Goal: Book appointment/travel/reservation

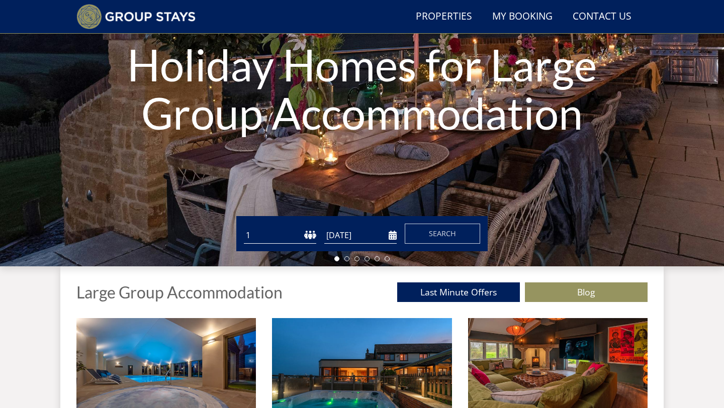
scroll to position [143, 0]
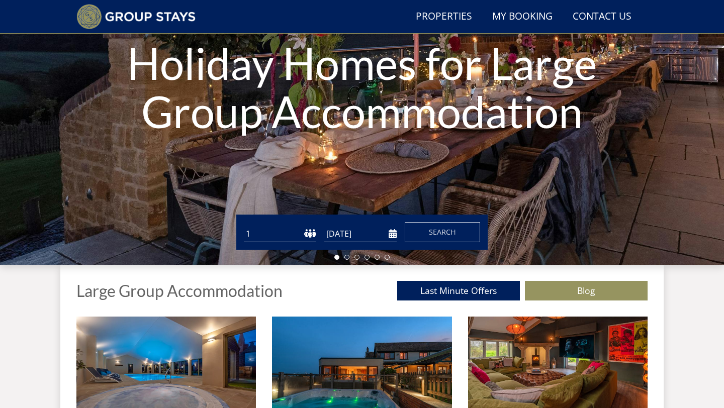
click at [276, 237] on select "1 2 3 4 5 6 7 8 9 10 11 12 13 14 15 16 17 18 19 20 21 22 23 24 25 26 27 28 29 3…" at bounding box center [280, 234] width 72 height 17
select select "12"
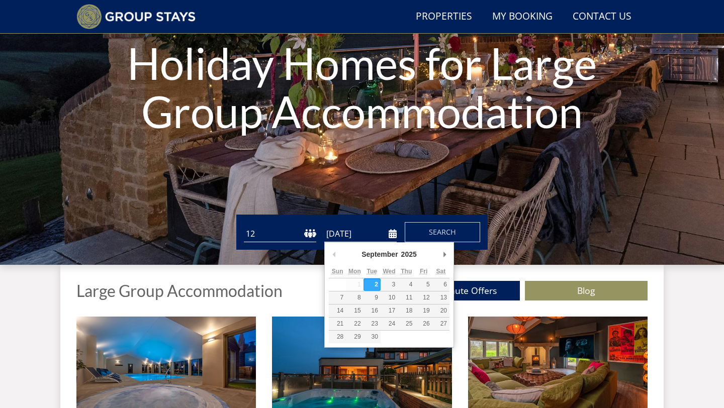
click at [358, 234] on input "[DATE]" at bounding box center [360, 234] width 72 height 17
type input "[DATE]"
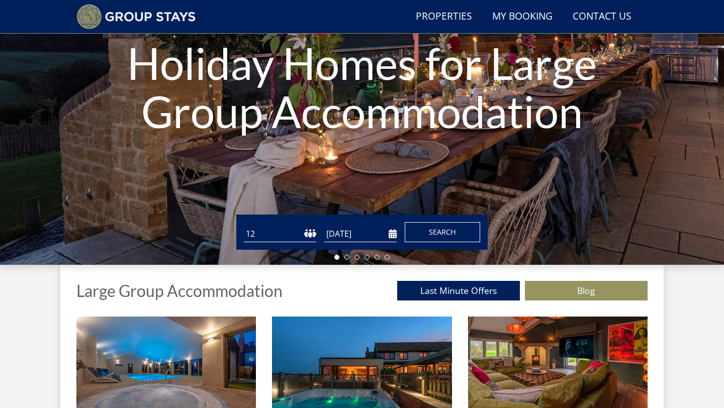
click at [417, 234] on button "Search" at bounding box center [442, 232] width 75 height 20
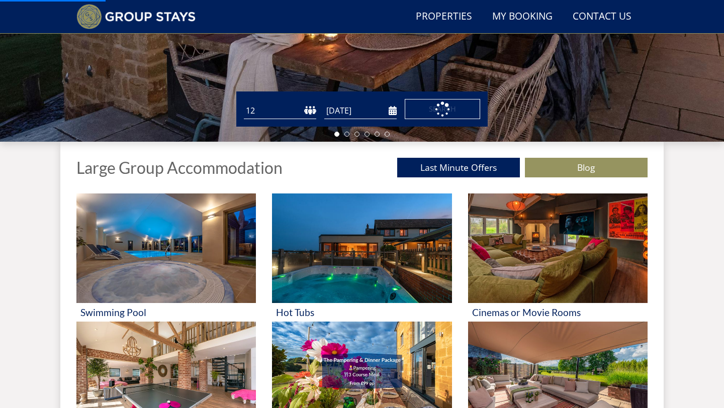
scroll to position [268, 0]
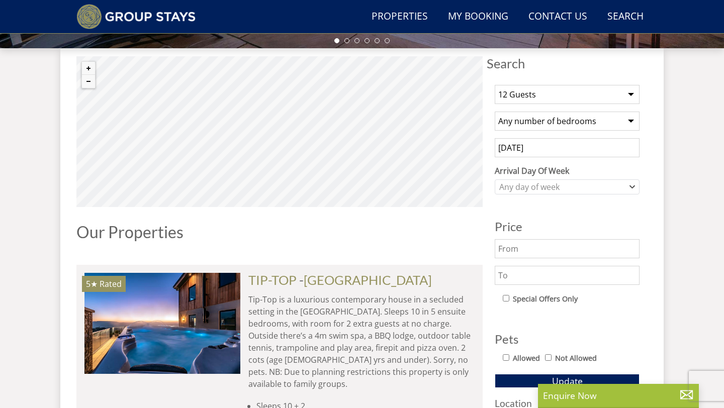
scroll to position [382, 0]
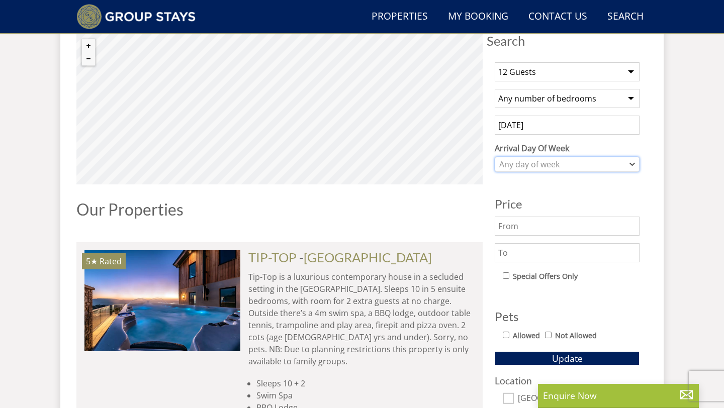
click at [561, 164] on div "Any day of week" at bounding box center [562, 164] width 130 height 11
click at [572, 102] on select "Any number of bedrooms 3 Bedrooms 4 Bedrooms 5 Bedrooms 6 Bedrooms 7 Bedrooms 8…" at bounding box center [567, 98] width 145 height 19
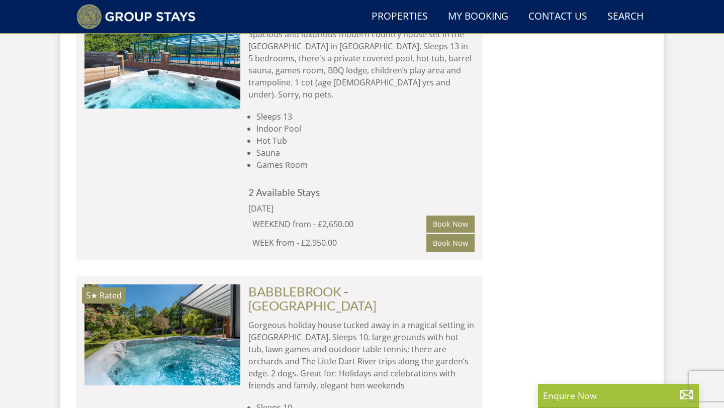
scroll to position [1523, 0]
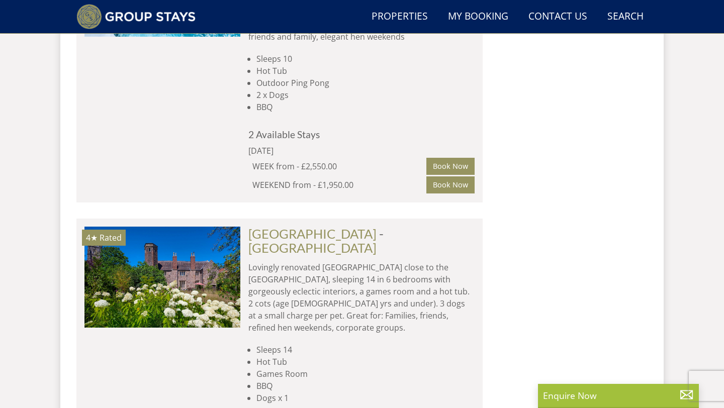
select select "12"
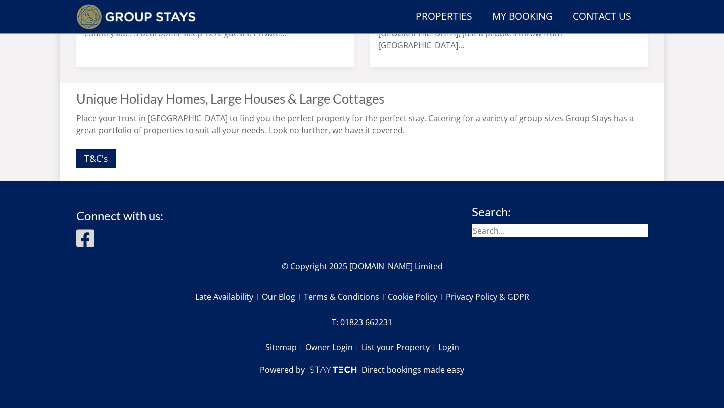
scroll to position [268, 0]
